Goal: Transaction & Acquisition: Register for event/course

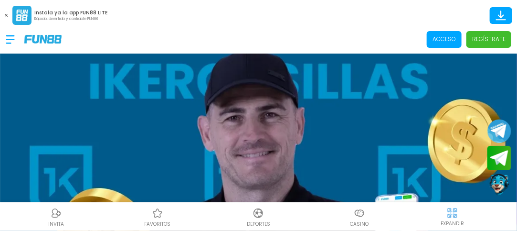
click at [486, 35] on p "Regístrate" at bounding box center [488, 39] width 33 height 9
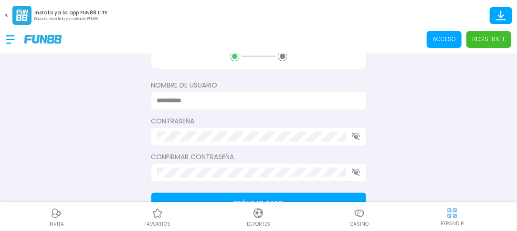
scroll to position [143, 0]
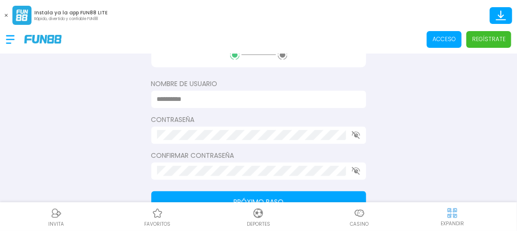
click at [247, 92] on div at bounding box center [258, 99] width 215 height 17
click at [493, 41] on p "Regístrate" at bounding box center [488, 39] width 33 height 9
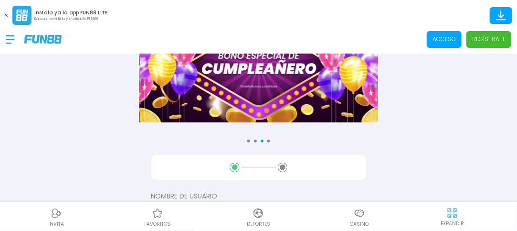
scroll to position [13, 0]
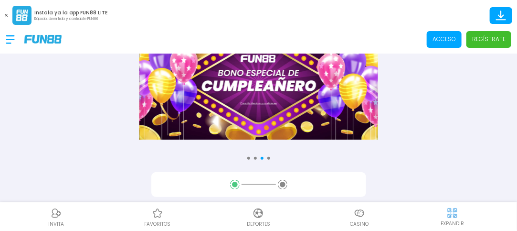
click at [510, 53] on div "Acceso Regístrate" at bounding box center [258, 39] width 517 height 29
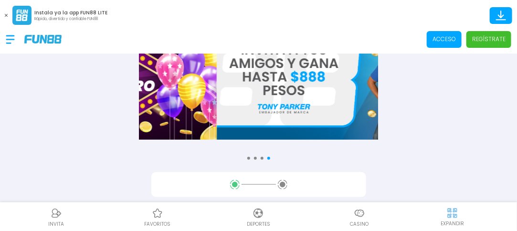
click at [471, 38] on span "Regístrate" at bounding box center [489, 39] width 45 height 17
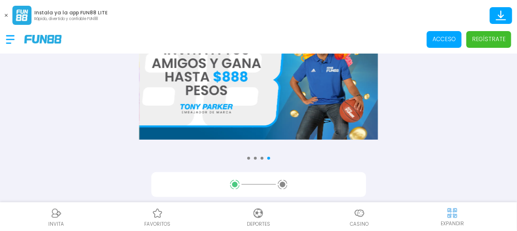
click at [471, 38] on span "Regístrate" at bounding box center [489, 39] width 45 height 17
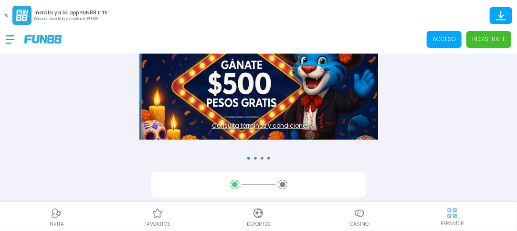
click at [496, 36] on p "Regístrate" at bounding box center [488, 39] width 33 height 9
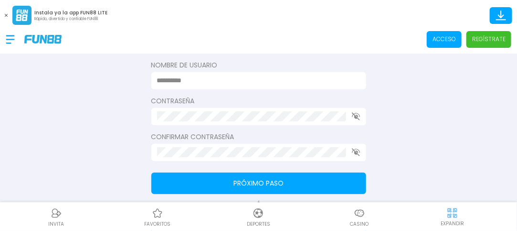
scroll to position [143, 0]
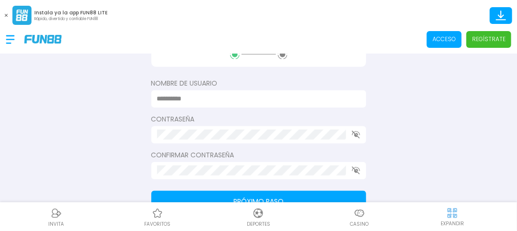
click at [255, 91] on div at bounding box center [258, 98] width 215 height 17
click at [215, 95] on input at bounding box center [256, 99] width 198 height 10
type input "**********"
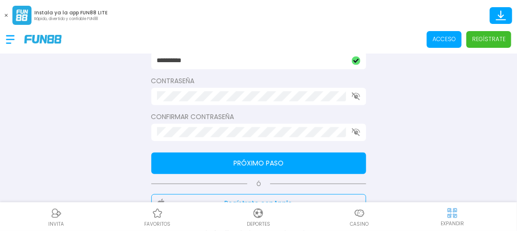
scroll to position [201, 0]
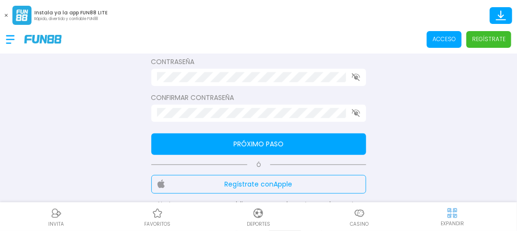
click at [302, 141] on button "Próximo paso" at bounding box center [258, 143] width 215 height 21
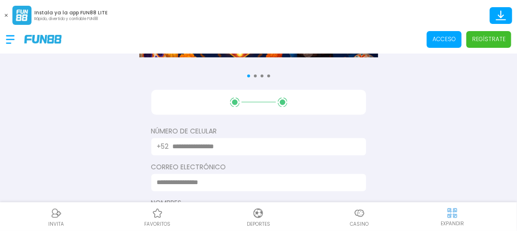
scroll to position [115, 0]
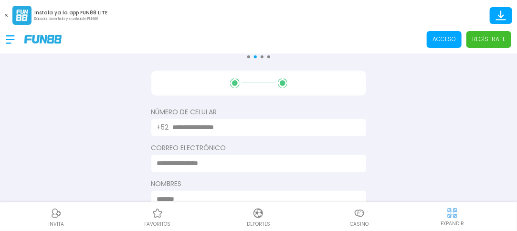
click at [236, 128] on input "text" at bounding box center [264, 127] width 182 height 10
type input "**********"
click at [260, 161] on input at bounding box center [256, 163] width 198 height 10
type input "**********"
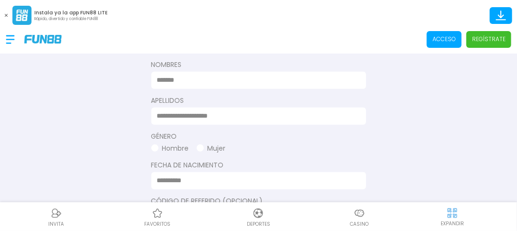
scroll to position [236, 0]
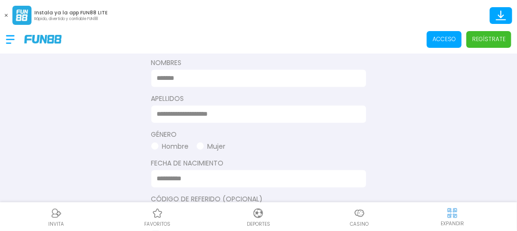
click at [224, 78] on input at bounding box center [256, 78] width 198 height 10
type input "******"
click at [203, 116] on input at bounding box center [256, 114] width 198 height 10
type input "********"
click at [176, 145] on button "Hombre" at bounding box center [170, 146] width 38 height 10
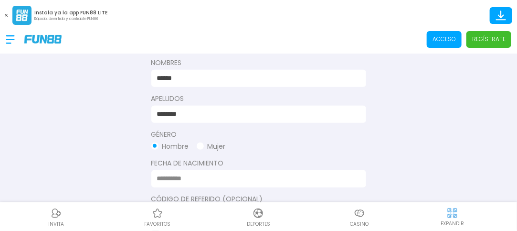
click at [161, 176] on input at bounding box center [256, 178] width 198 height 10
type input "********"
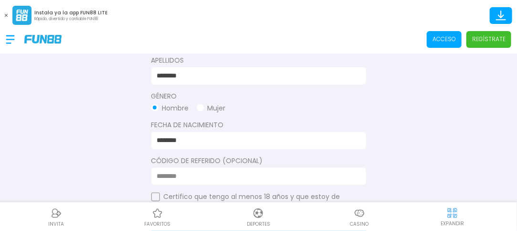
scroll to position [293, 0]
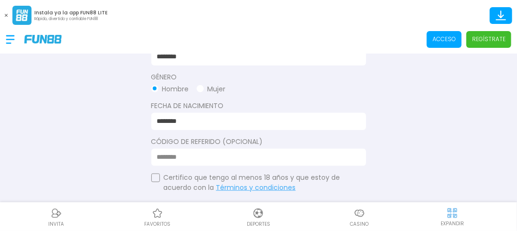
click at [157, 175] on button "button" at bounding box center [155, 177] width 9 height 9
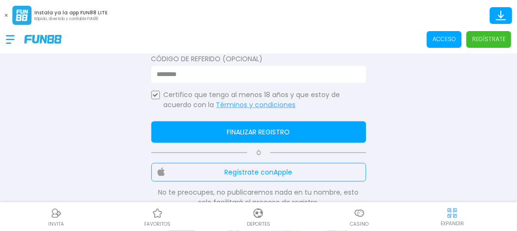
scroll to position [401, 0]
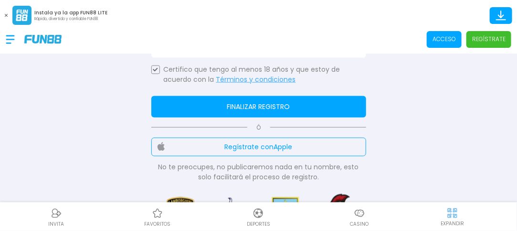
click at [291, 107] on button "Finalizar registro" at bounding box center [258, 106] width 215 height 21
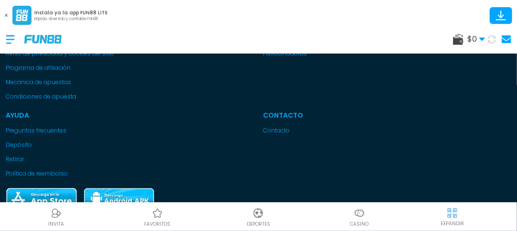
scroll to position [0, 0]
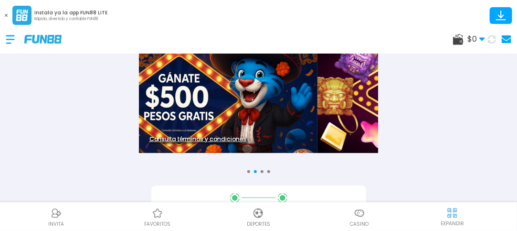
click at [493, 37] on icon at bounding box center [492, 39] width 8 height 8
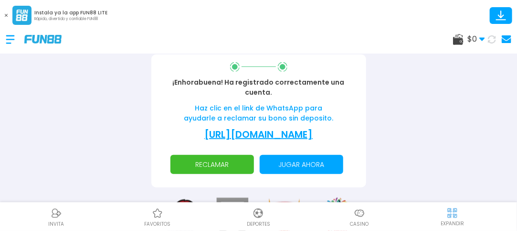
scroll to position [132, 0]
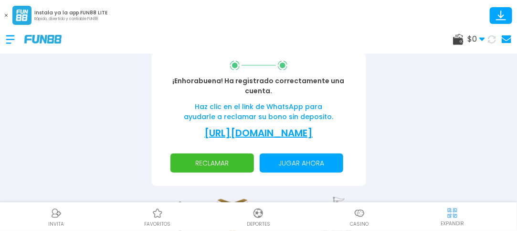
click at [239, 162] on p "RECLAMAR" at bounding box center [212, 162] width 72 height 19
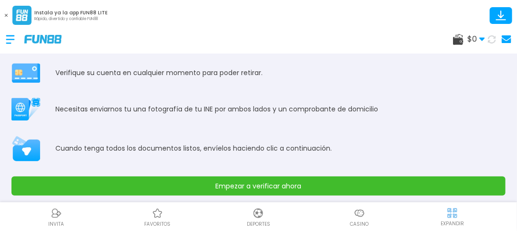
scroll to position [48, 0]
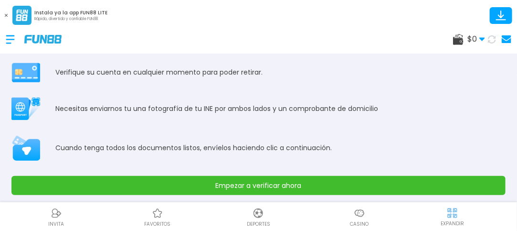
click at [338, 186] on button "Empezar a verificar ahora" at bounding box center [258, 185] width 494 height 19
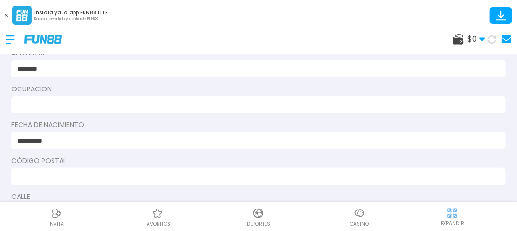
scroll to position [105, 0]
click at [45, 108] on input at bounding box center [255, 104] width 477 height 10
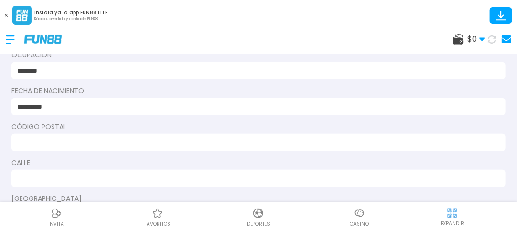
scroll to position [156, 0]
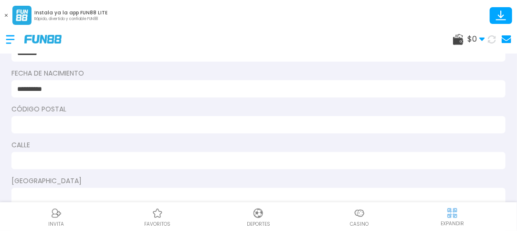
type input "********"
click at [51, 121] on input at bounding box center [255, 125] width 477 height 10
type input "*****"
click at [43, 159] on input at bounding box center [255, 161] width 477 height 10
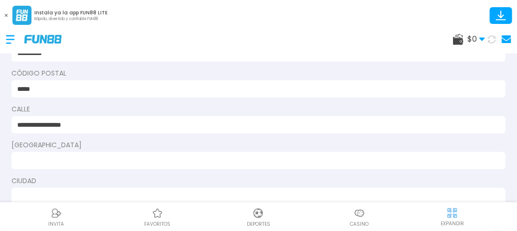
scroll to position [193, 0]
type input "**********"
click at [77, 157] on input at bounding box center [255, 159] width 477 height 10
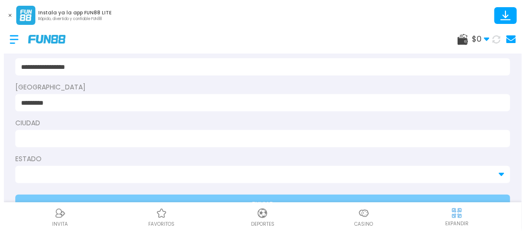
scroll to position [250, 0]
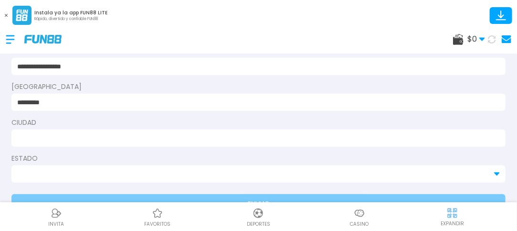
type input "*********"
click at [110, 143] on div at bounding box center [258, 137] width 494 height 17
click at [108, 138] on input at bounding box center [255, 138] width 477 height 10
type input "**********"
click at [69, 169] on input at bounding box center [253, 174] width 472 height 10
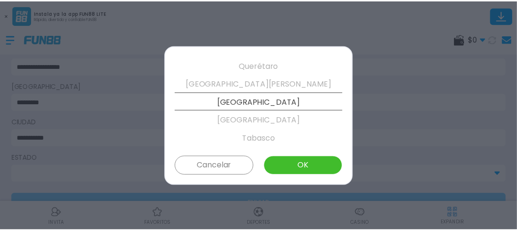
scroll to position [436, 0]
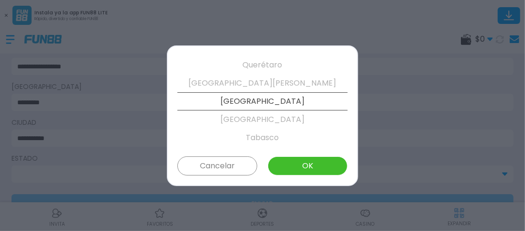
click at [338, 165] on button "OK" at bounding box center [308, 165] width 80 height 19
type input "*******"
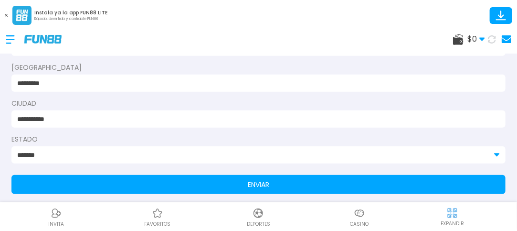
scroll to position [276, 0]
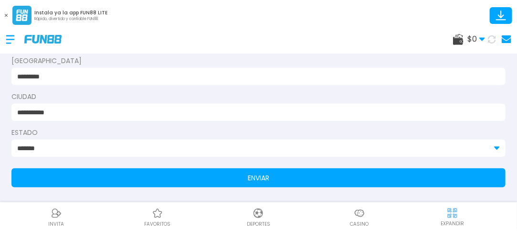
click at [483, 174] on button "ENVIAR" at bounding box center [258, 177] width 494 height 19
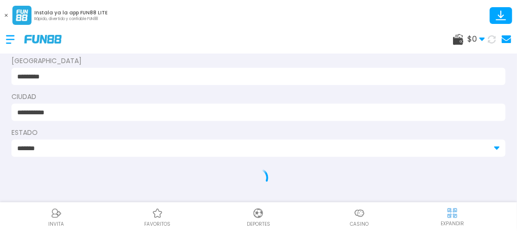
scroll to position [0, 0]
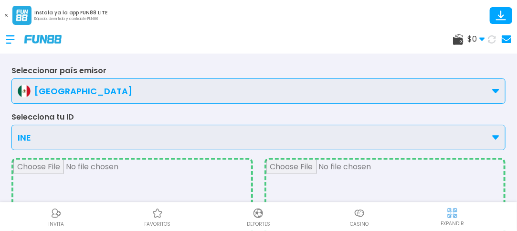
click at [500, 133] on div "INE" at bounding box center [258, 137] width 494 height 25
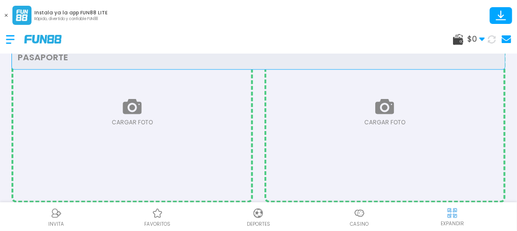
scroll to position [138, 0]
click at [129, 100] on input "file" at bounding box center [132, 111] width 238 height 178
click at [137, 108] on input "file" at bounding box center [132, 111] width 238 height 178
type input "**********"
click at [387, 111] on input "file" at bounding box center [386, 111] width 238 height 178
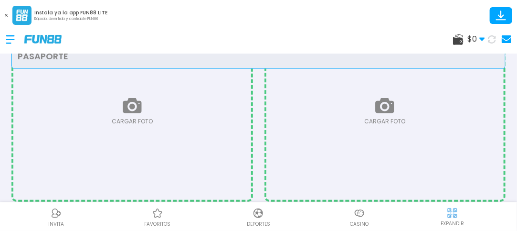
type input "**********"
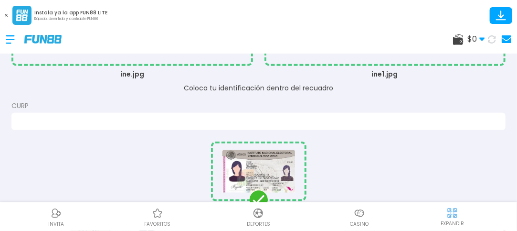
scroll to position [258, 0]
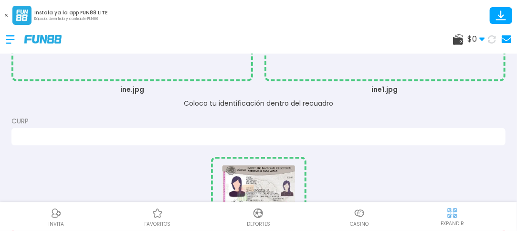
click at [86, 131] on input at bounding box center [255, 136] width 477 height 10
type input "*"
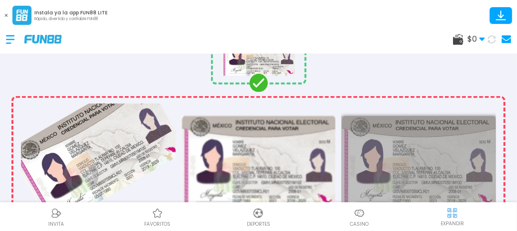
scroll to position [521, 0]
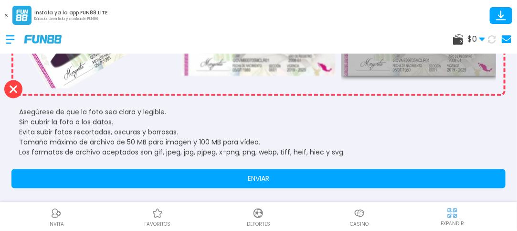
type input "**********"
click at [449, 179] on button "ENVIAR" at bounding box center [258, 178] width 494 height 19
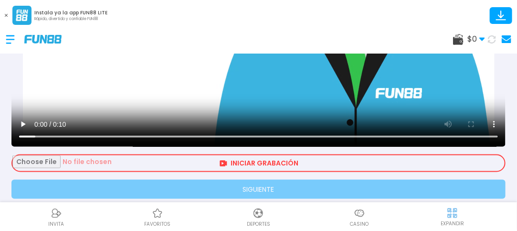
scroll to position [419, 0]
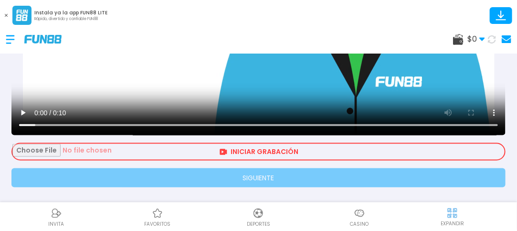
click at [437, 148] on input "file" at bounding box center [258, 152] width 493 height 16
click at [222, 154] on input "file" at bounding box center [258, 152] width 493 height 16
click at [449, 145] on input "file" at bounding box center [258, 152] width 493 height 16
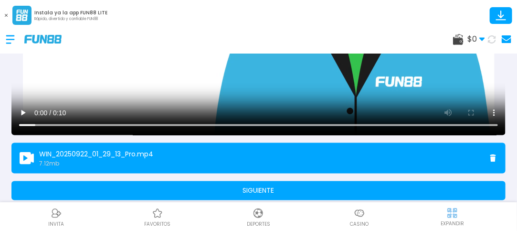
click at [437, 192] on button "SIGUIENTE" at bounding box center [258, 190] width 494 height 19
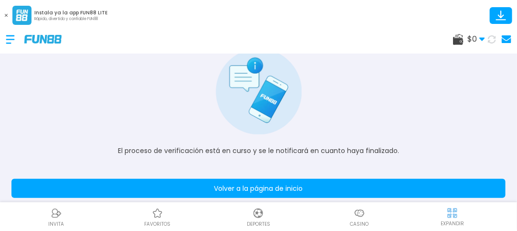
scroll to position [75, 0]
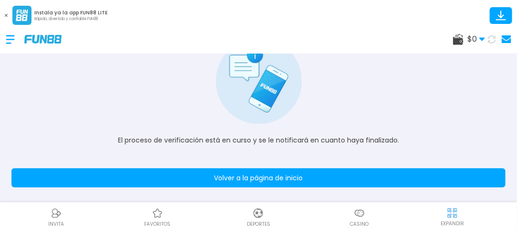
click at [476, 174] on button "Volver a la página de inicio" at bounding box center [258, 177] width 494 height 19
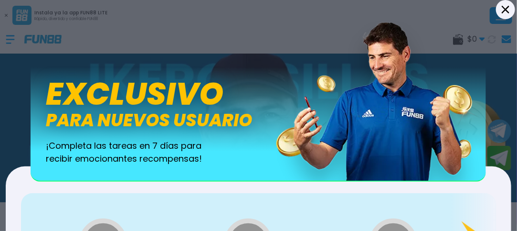
click at [505, 10] on icon at bounding box center [506, 10] width 8 height 8
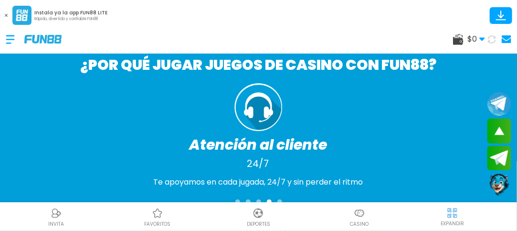
scroll to position [940, 0]
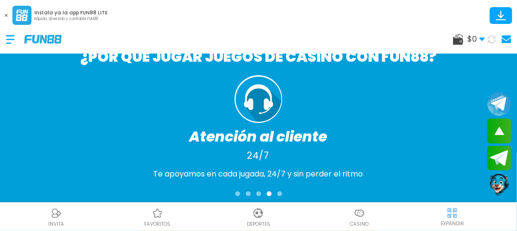
click at [494, 41] on icon at bounding box center [492, 39] width 8 height 8
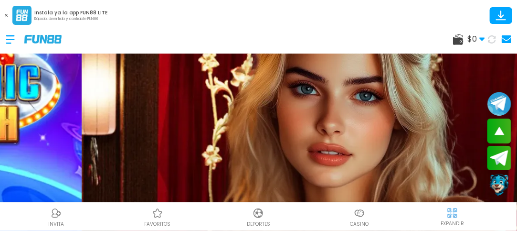
scroll to position [0, 0]
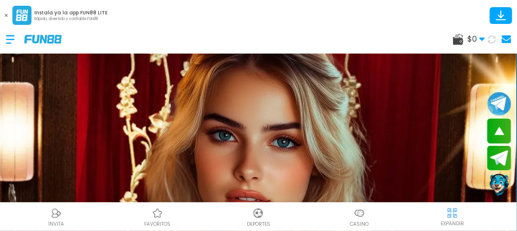
click at [493, 39] on icon at bounding box center [492, 39] width 8 height 8
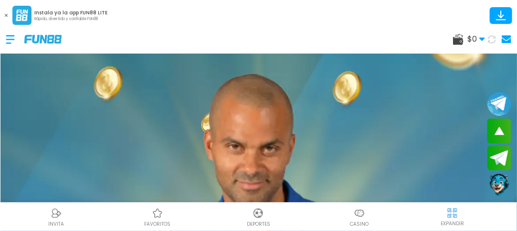
click at [491, 43] on button at bounding box center [492, 39] width 14 height 14
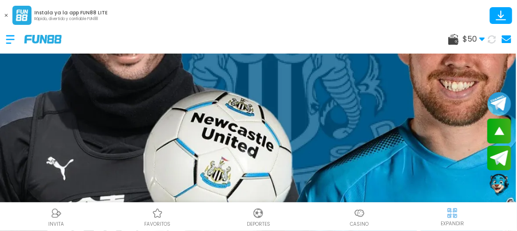
scroll to position [127, 0]
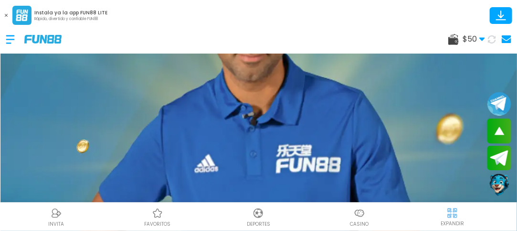
click at [365, 217] on img at bounding box center [359, 212] width 11 height 11
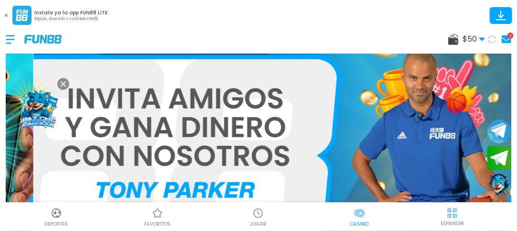
scroll to position [29, 0]
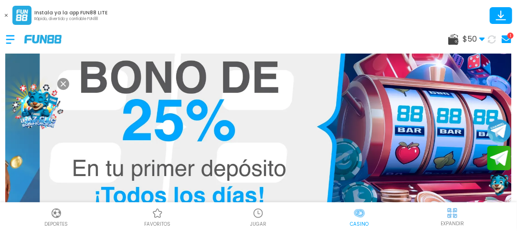
click at [6, 39] on div at bounding box center [15, 39] width 19 height 28
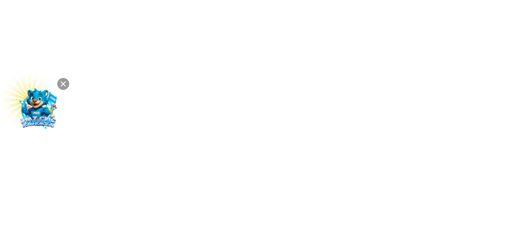
scroll to position [0, 0]
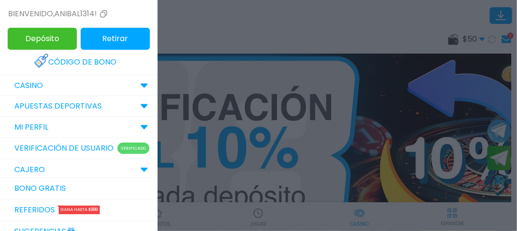
click at [141, 84] on use at bounding box center [144, 86] width 7 height 4
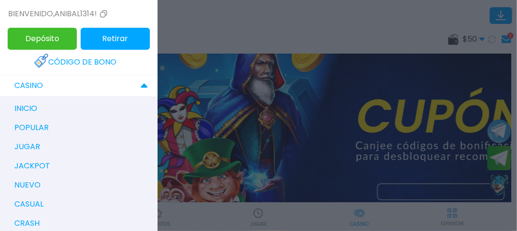
click at [36, 106] on p "inicio" at bounding box center [25, 108] width 23 height 11
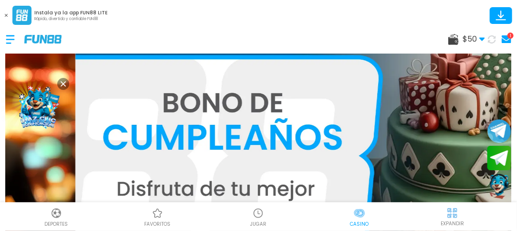
scroll to position [29, 0]
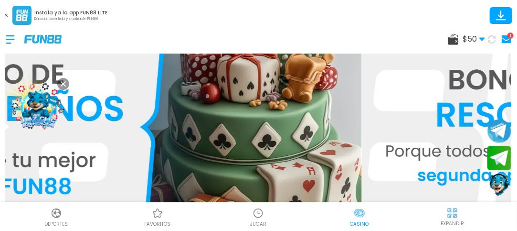
click at [6, 41] on div at bounding box center [15, 39] width 19 height 28
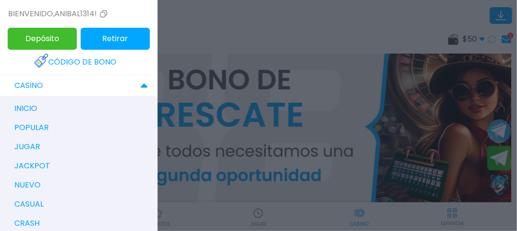
click at [35, 86] on p "CASINO" at bounding box center [28, 85] width 29 height 11
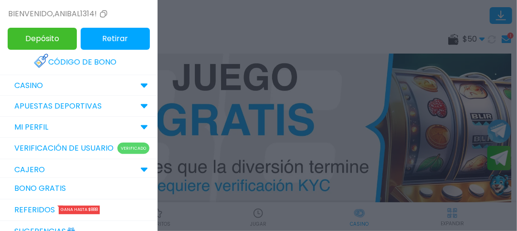
click at [141, 85] on use at bounding box center [144, 86] width 7 height 4
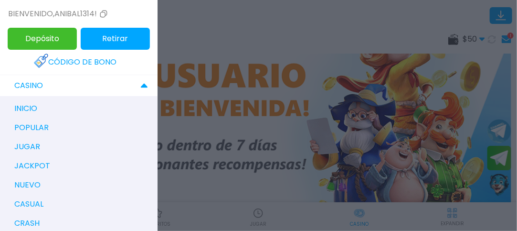
click at [25, 107] on p "inicio" at bounding box center [25, 108] width 23 height 11
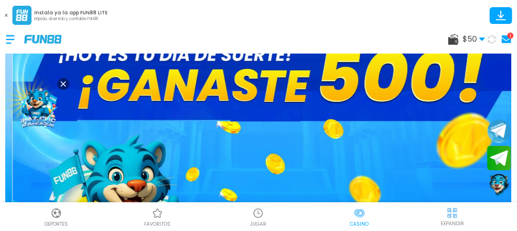
click at [7, 16] on icon at bounding box center [6, 15] width 3 height 3
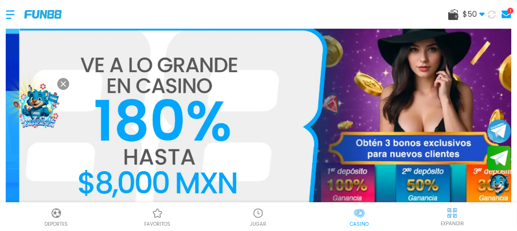
click at [458, 211] on img at bounding box center [453, 213] width 12 height 12
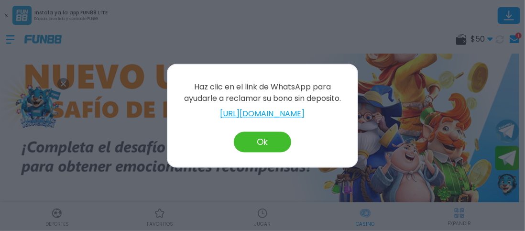
click at [270, 144] on button "Ok" at bounding box center [262, 141] width 57 height 21
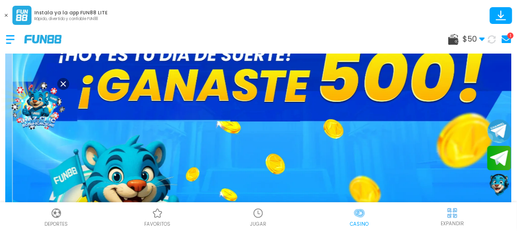
click at [365, 218] on img at bounding box center [359, 212] width 11 height 11
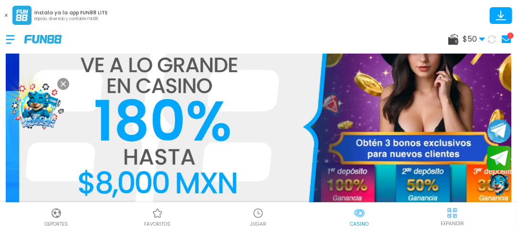
click at [459, 215] on div at bounding box center [453, 212] width 14 height 14
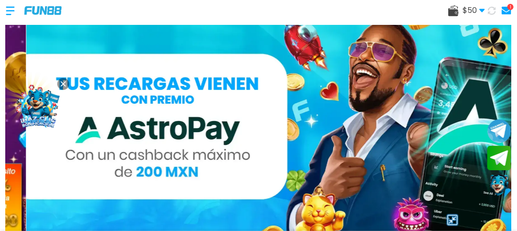
click at [7, 9] on div at bounding box center [15, 11] width 19 height 28
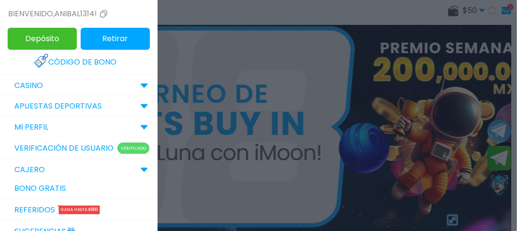
click at [141, 84] on use at bounding box center [144, 86] width 7 height 4
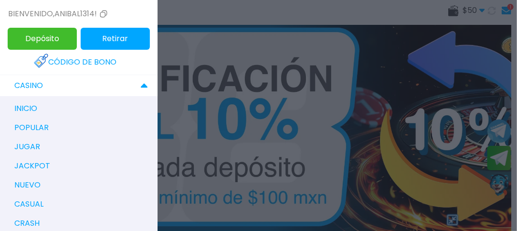
click at [23, 184] on p "nuevo" at bounding box center [27, 184] width 26 height 11
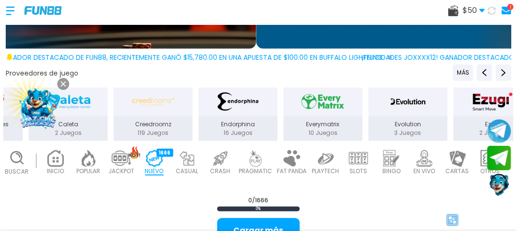
scroll to position [218, 0]
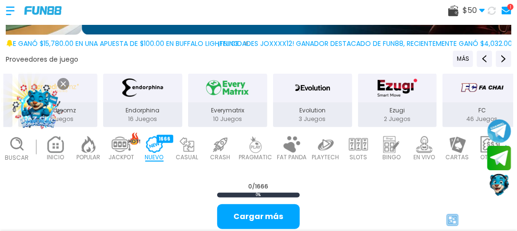
click at [252, 153] on p "PRAGMATIC" at bounding box center [255, 157] width 33 height 9
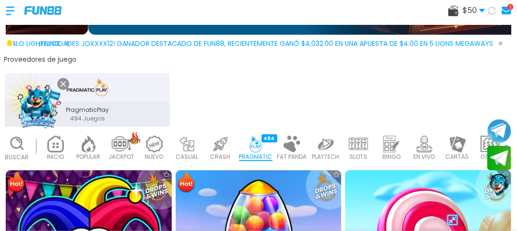
click at [111, 106] on p "PragmaticPlay" at bounding box center [87, 110] width 165 height 9
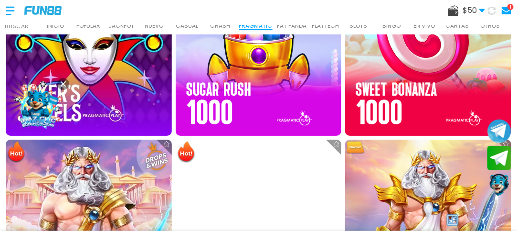
scroll to position [375, 0]
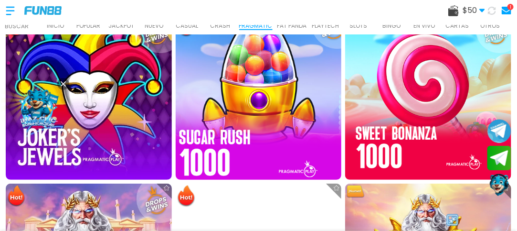
click at [264, 94] on img at bounding box center [258, 96] width 182 height 182
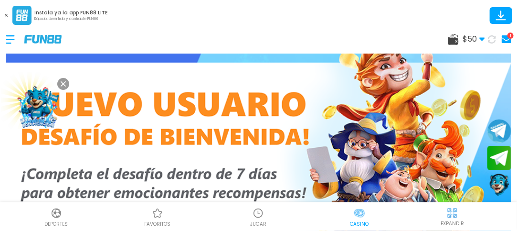
click at [9, 44] on div at bounding box center [15, 39] width 19 height 28
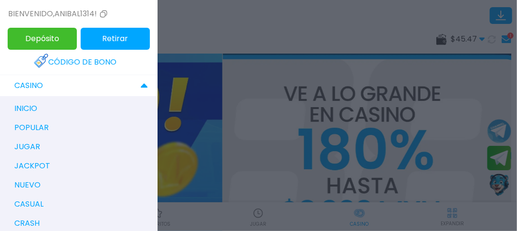
click at [31, 106] on p "inicio" at bounding box center [25, 108] width 23 height 11
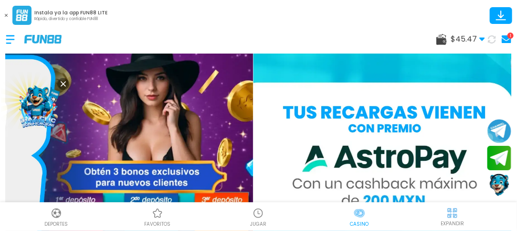
scroll to position [29, 0]
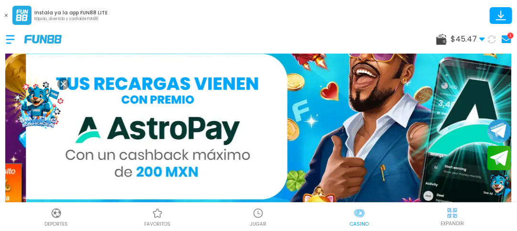
click at [363, 211] on img at bounding box center [359, 212] width 11 height 11
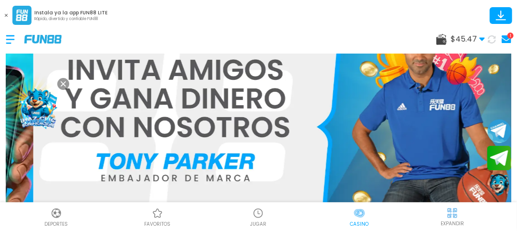
click at [359, 215] on img at bounding box center [359, 212] width 11 height 11
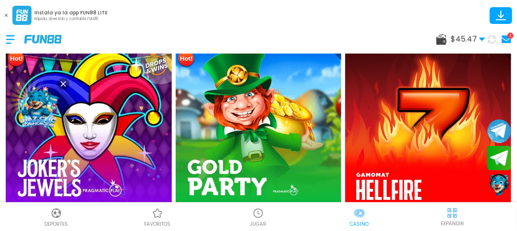
scroll to position [375, 0]
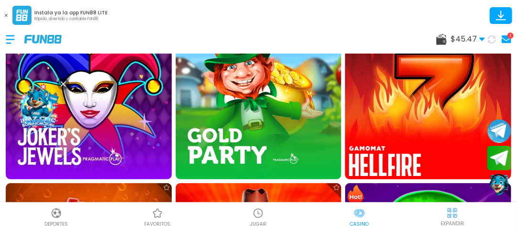
click at [382, 126] on img at bounding box center [428, 96] width 182 height 182
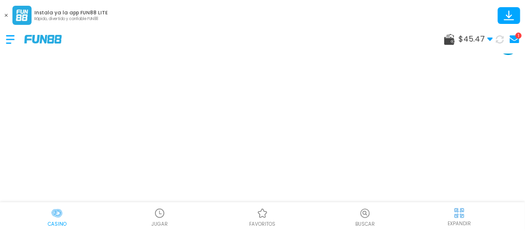
click at [466, 216] on div "EXPANDIR" at bounding box center [459, 215] width 120 height 21
